Goal: Transaction & Acquisition: Download file/media

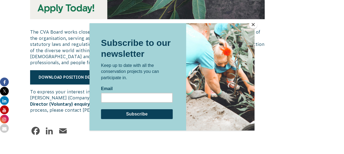
scroll to position [242, 0]
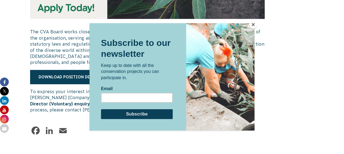
click at [252, 24] on button "Close" at bounding box center [253, 25] width 8 height 8
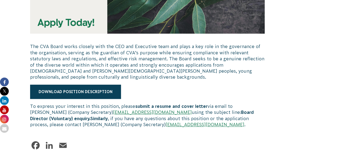
scroll to position [229, 0]
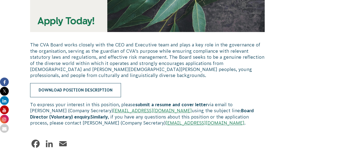
click at [102, 88] on link "Download Position Description" at bounding box center [75, 90] width 91 height 14
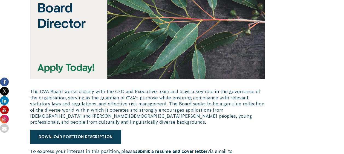
scroll to position [248, 0]
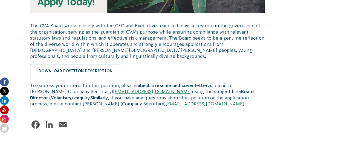
click at [110, 70] on link "Download Position Description" at bounding box center [75, 71] width 91 height 14
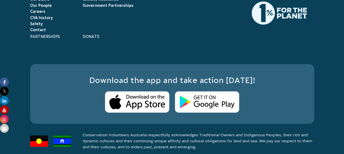
scroll to position [1387, 0]
